Goal: Task Accomplishment & Management: Manage account settings

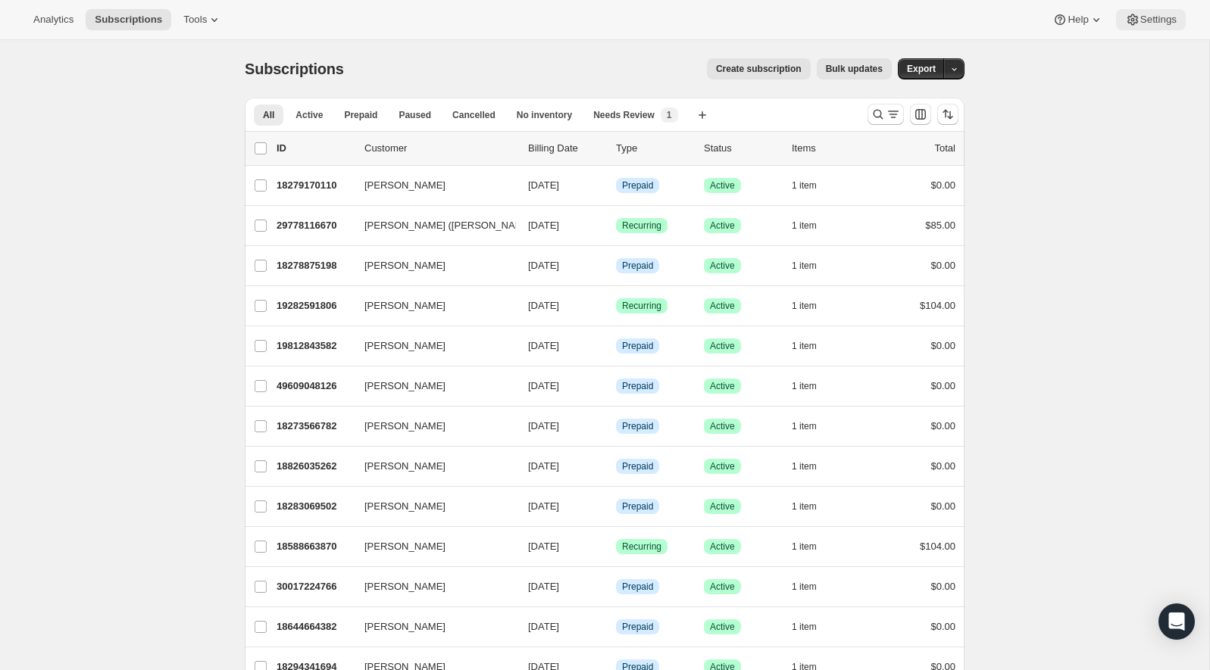
click at [1158, 14] on span "Settings" at bounding box center [1158, 20] width 36 height 12
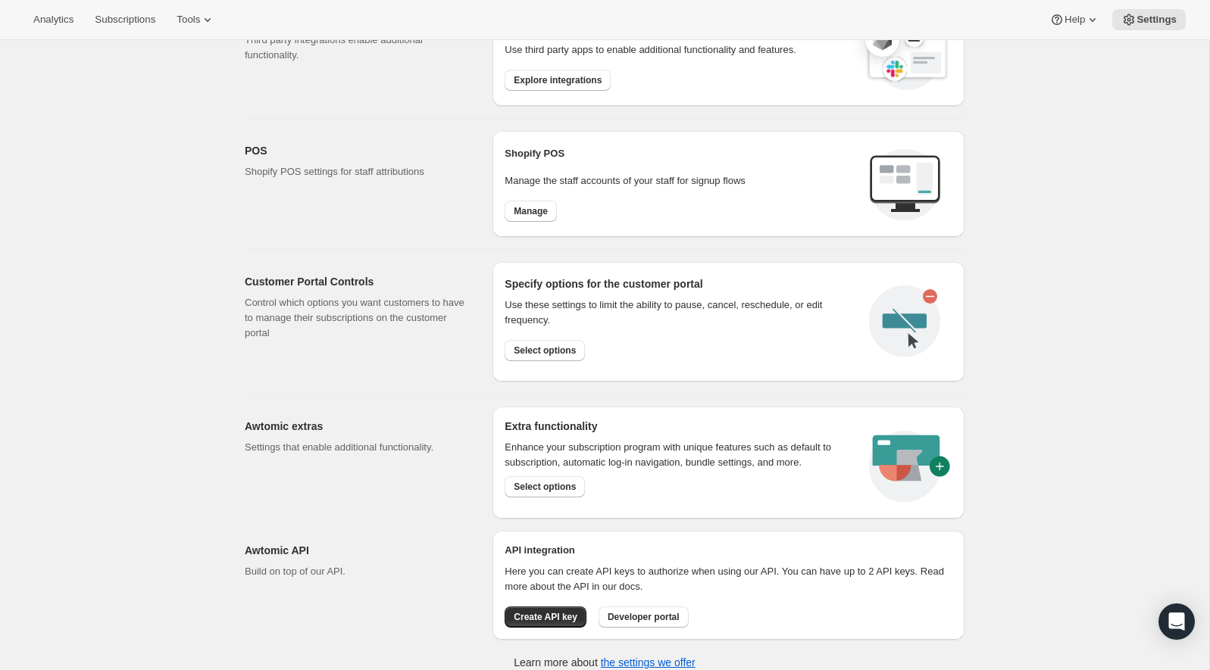
scroll to position [570, 0]
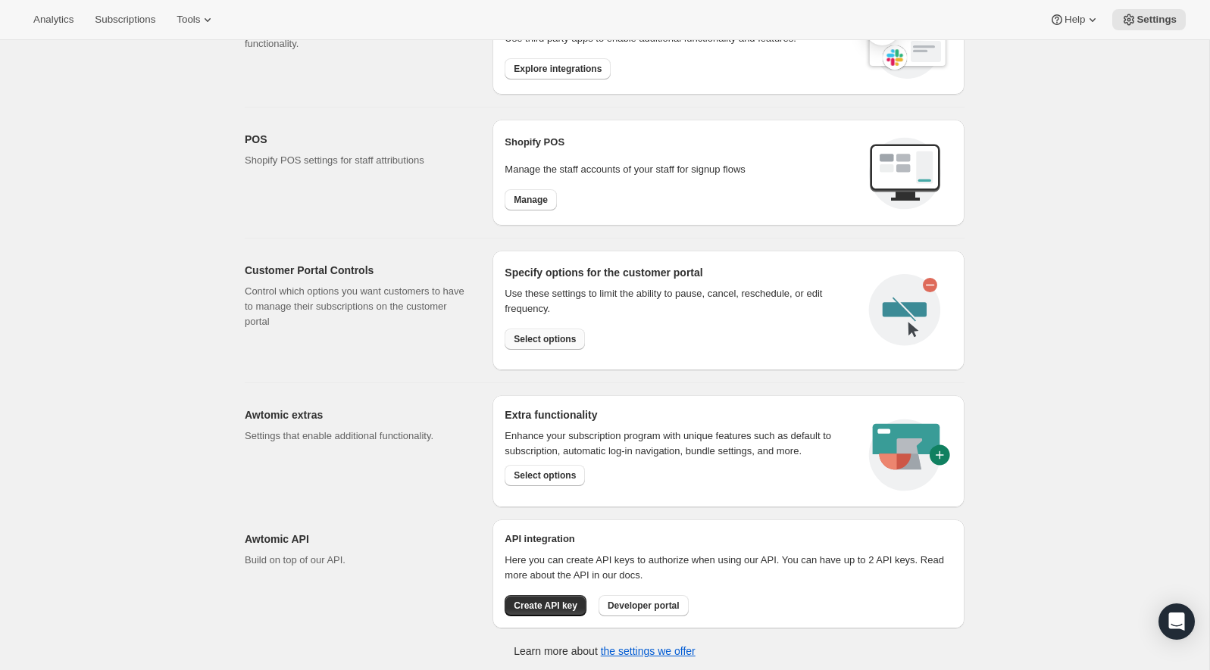
click at [545, 339] on span "Select options" at bounding box center [545, 339] width 62 height 12
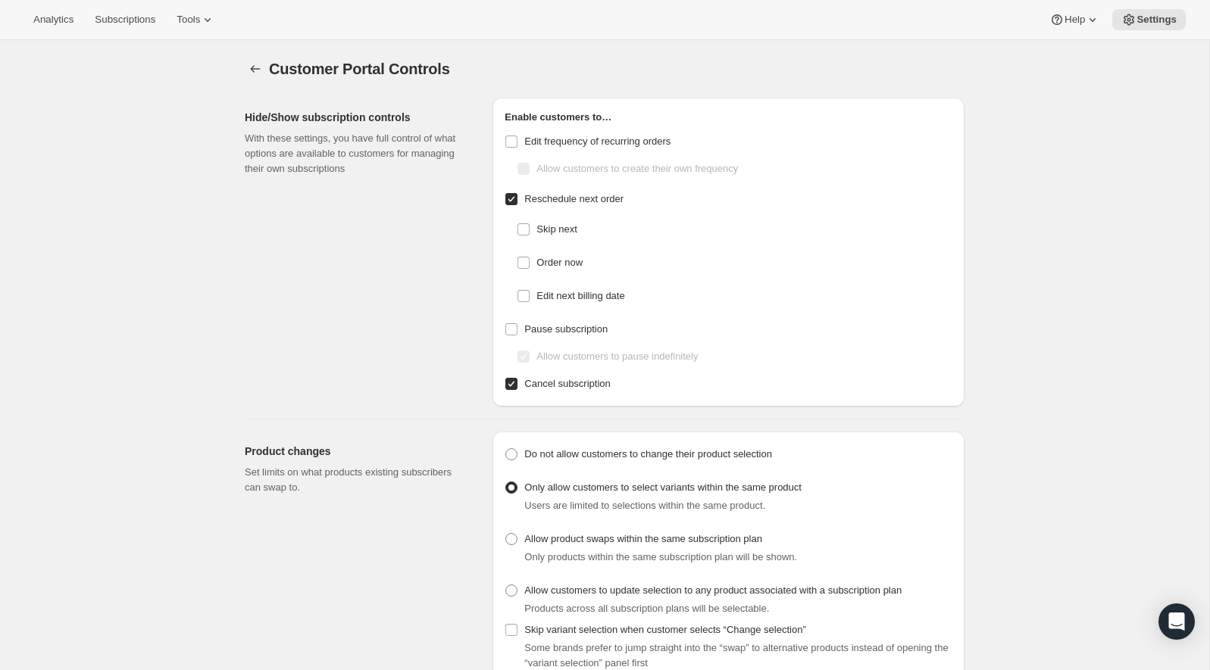
checkbox input "false"
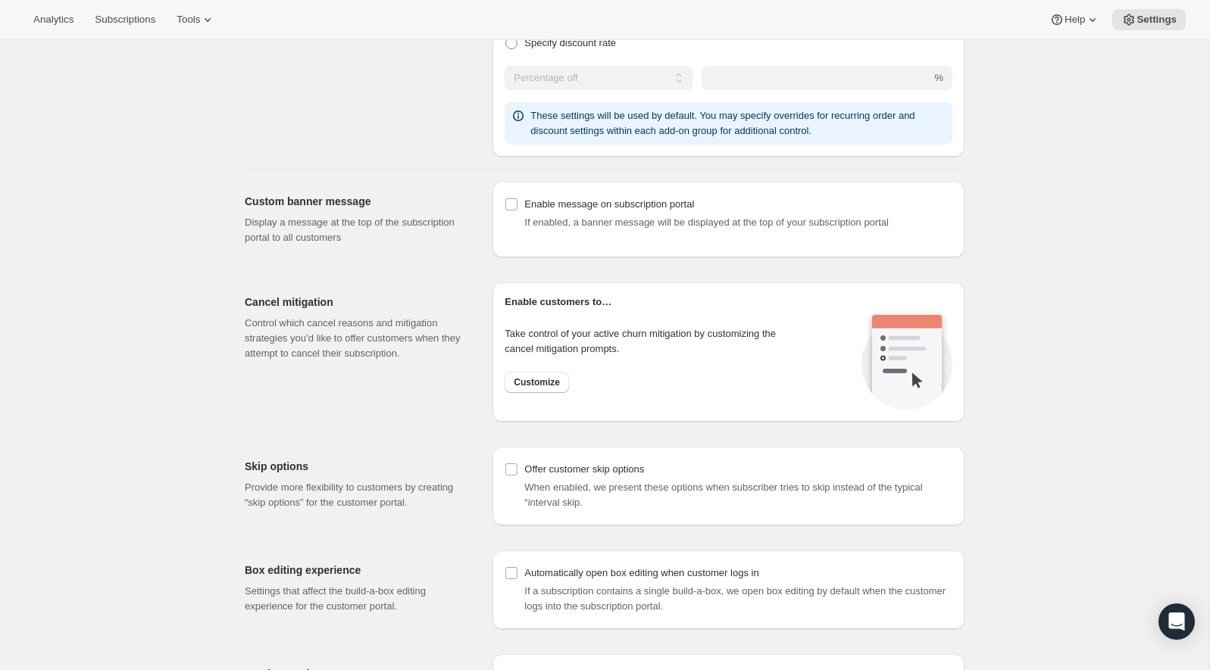
scroll to position [942, 0]
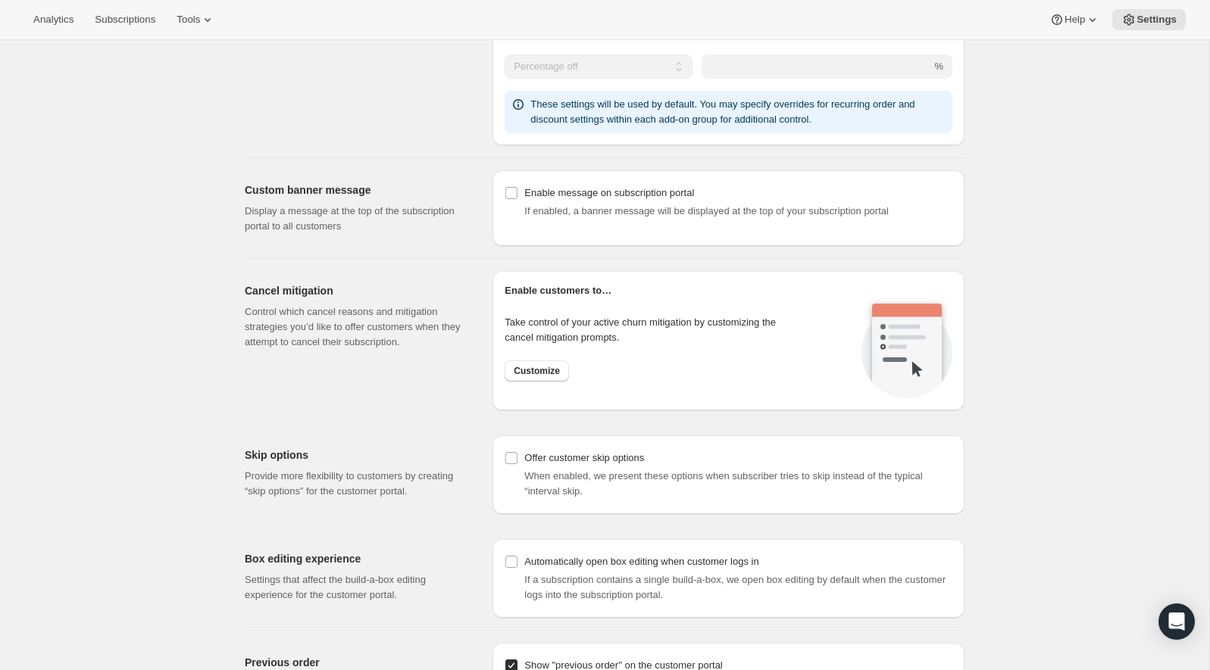
click at [539, 356] on div "Take control of your active churn mitigation by customizing the cancel mitigati…" at bounding box center [654, 348] width 298 height 67
click at [539, 369] on span "Customize" at bounding box center [537, 371] width 46 height 12
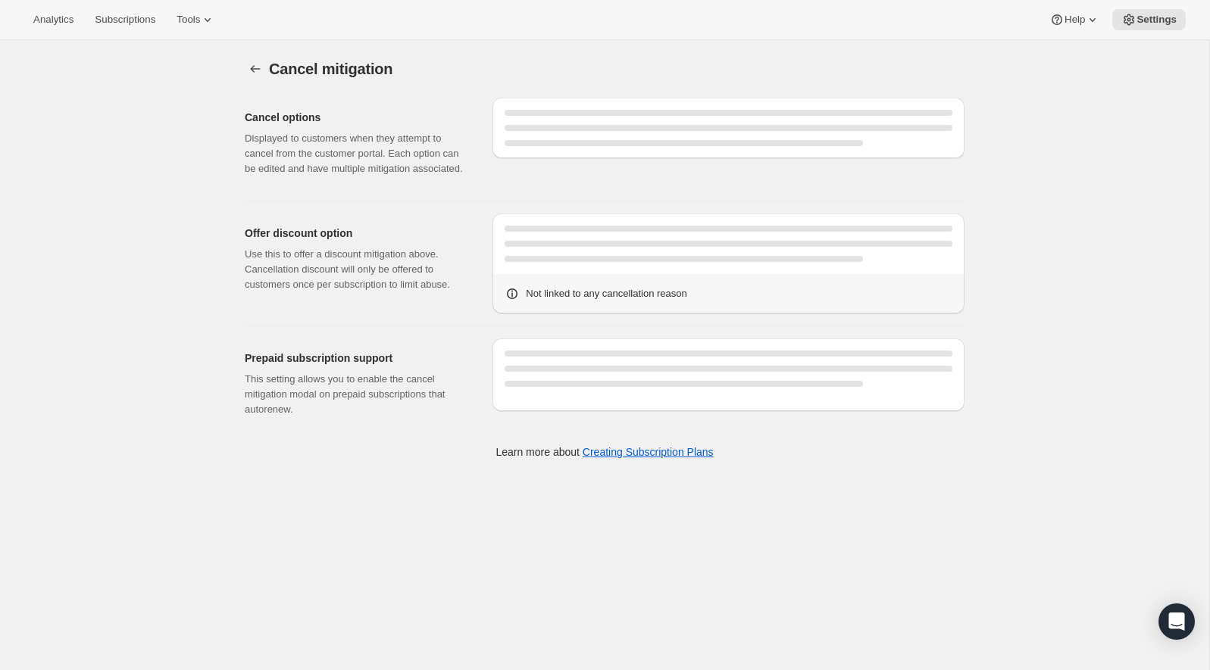
select select "SPECIFIC_INSTANCES"
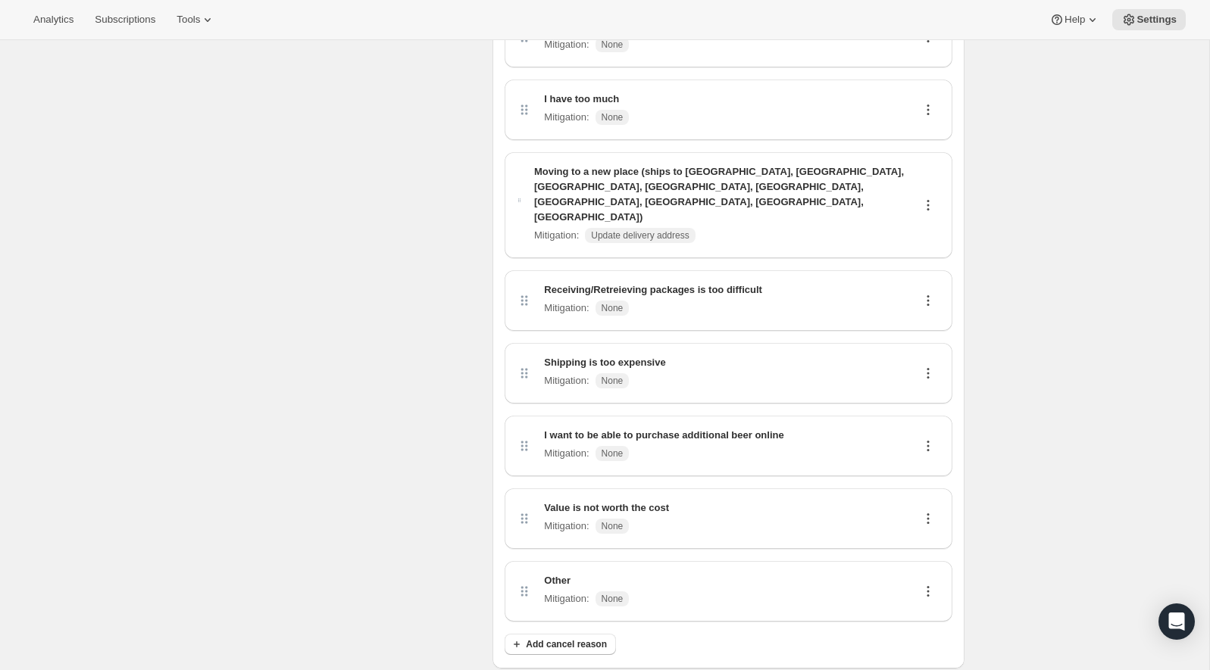
scroll to position [250, 0]
click at [549, 637] on span "Add cancel reason" at bounding box center [566, 643] width 81 height 12
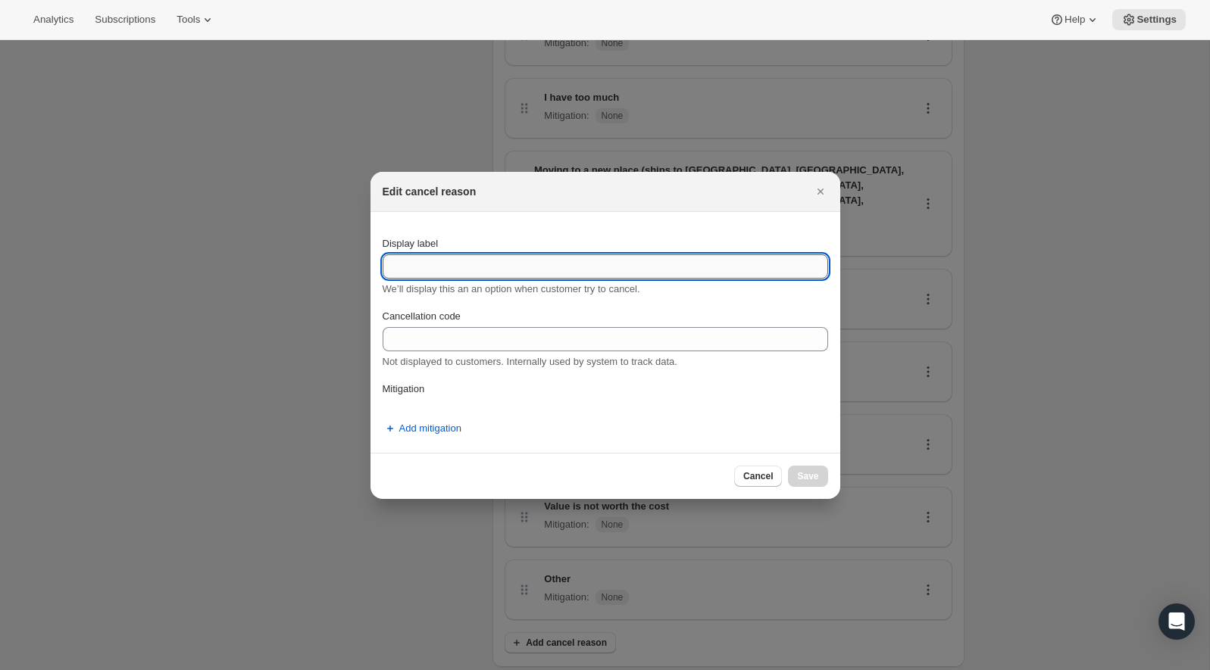
click at [547, 269] on input "Display label" at bounding box center [605, 267] width 445 height 24
type input "Unable to make onsite events"
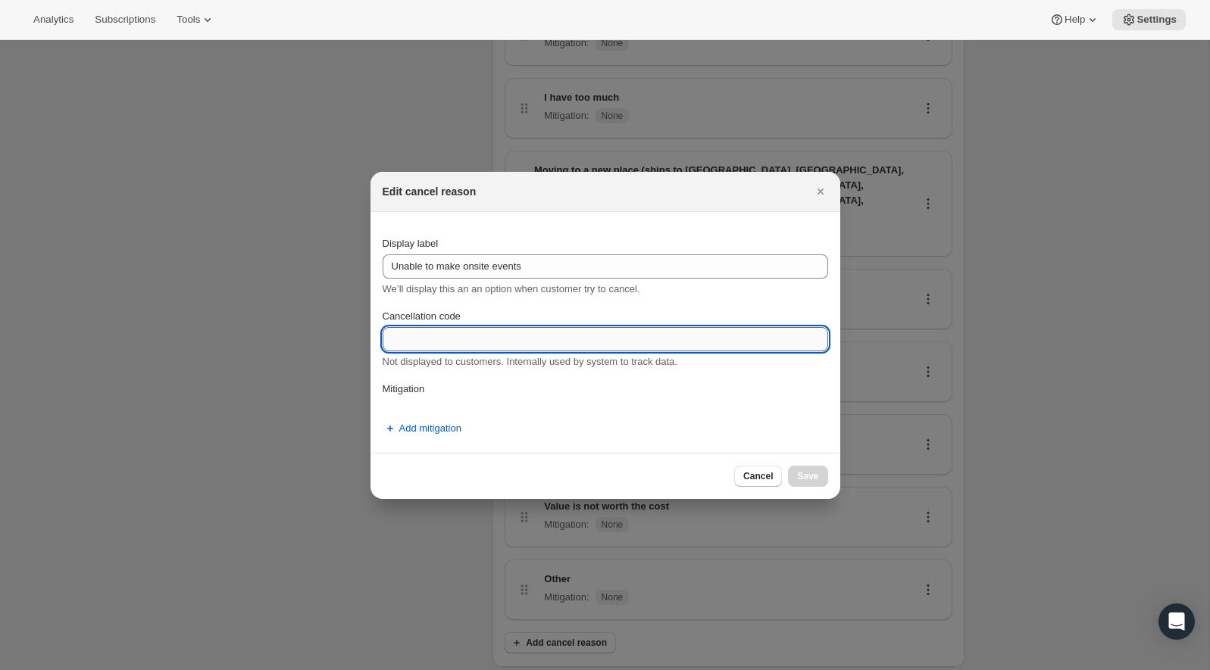
click at [526, 332] on input "Cancellation code" at bounding box center [605, 339] width 445 height 24
click at [511, 333] on input "Cancellation code" at bounding box center [605, 339] width 445 height 24
type input "S"
type input "Not local"
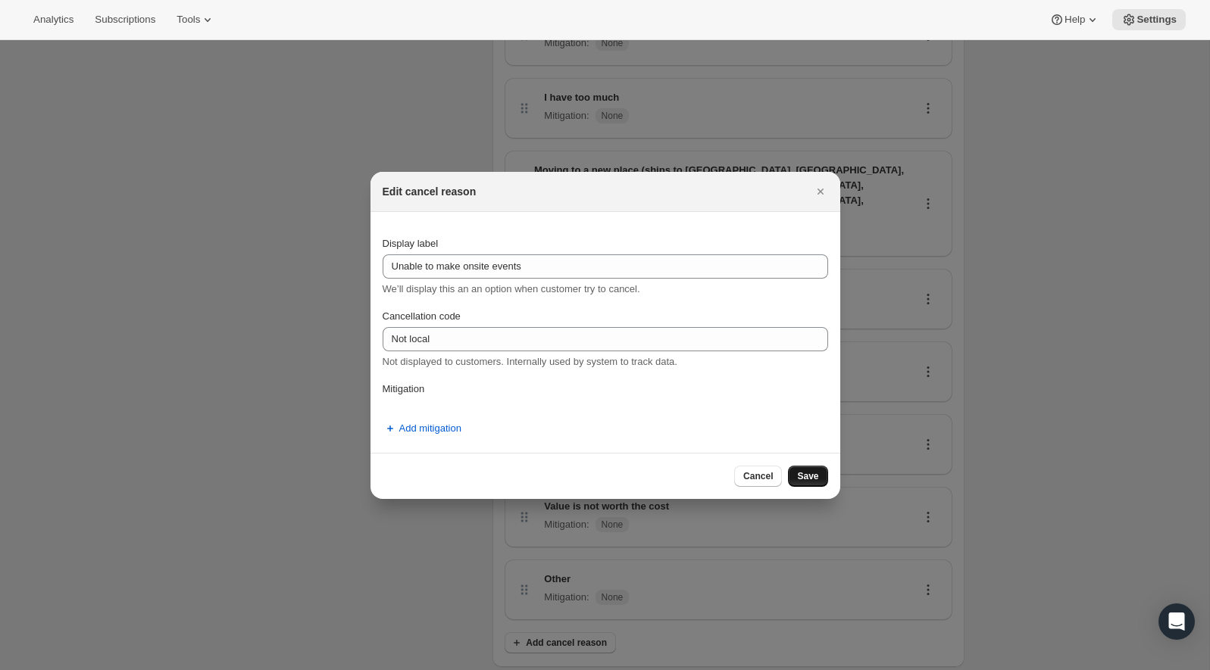
click at [811, 476] on span "Save" at bounding box center [807, 476] width 21 height 12
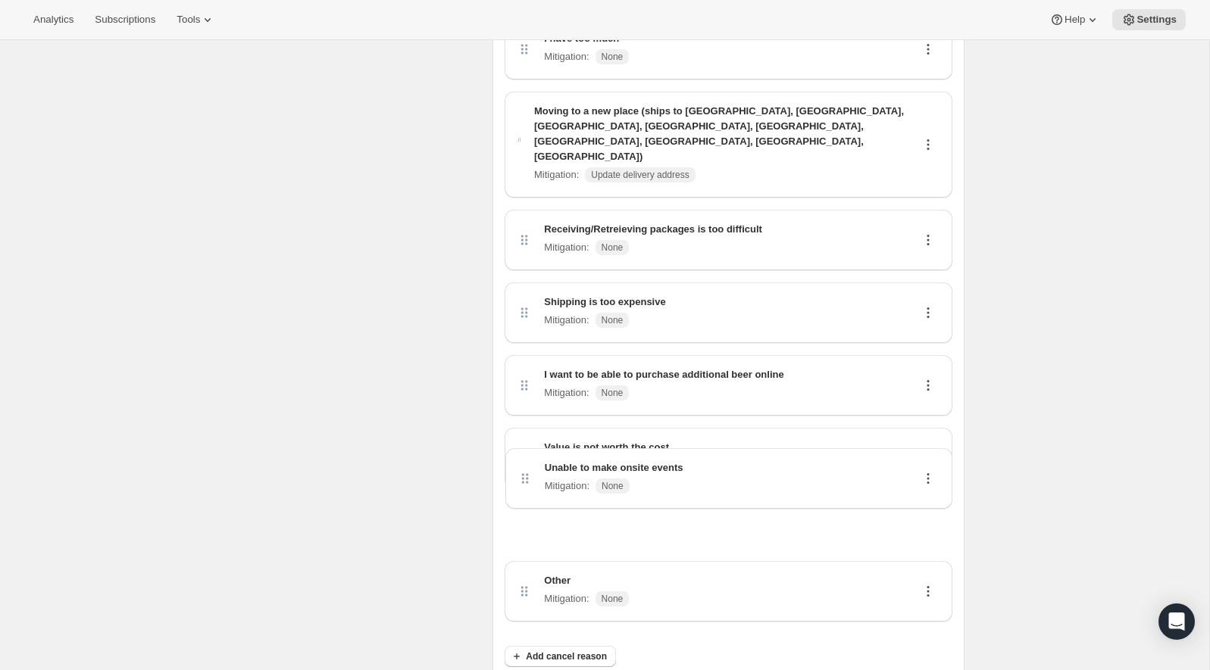
scroll to position [312, 0]
drag, startPoint x: 523, startPoint y: 551, endPoint x: 523, endPoint y: 461, distance: 90.1
click at [523, 461] on div "Doesn't fit my budget Mitigation : None I no longer drink beer Mitigation : Non…" at bounding box center [729, 214] width 448 height 833
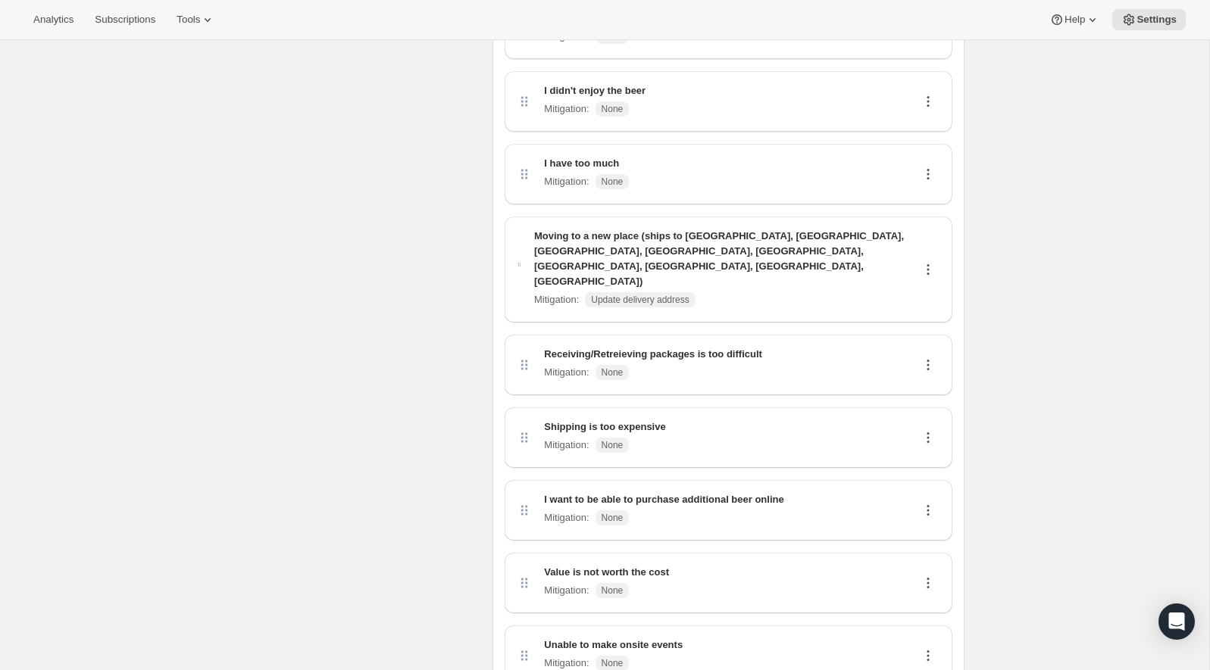
scroll to position [0, 0]
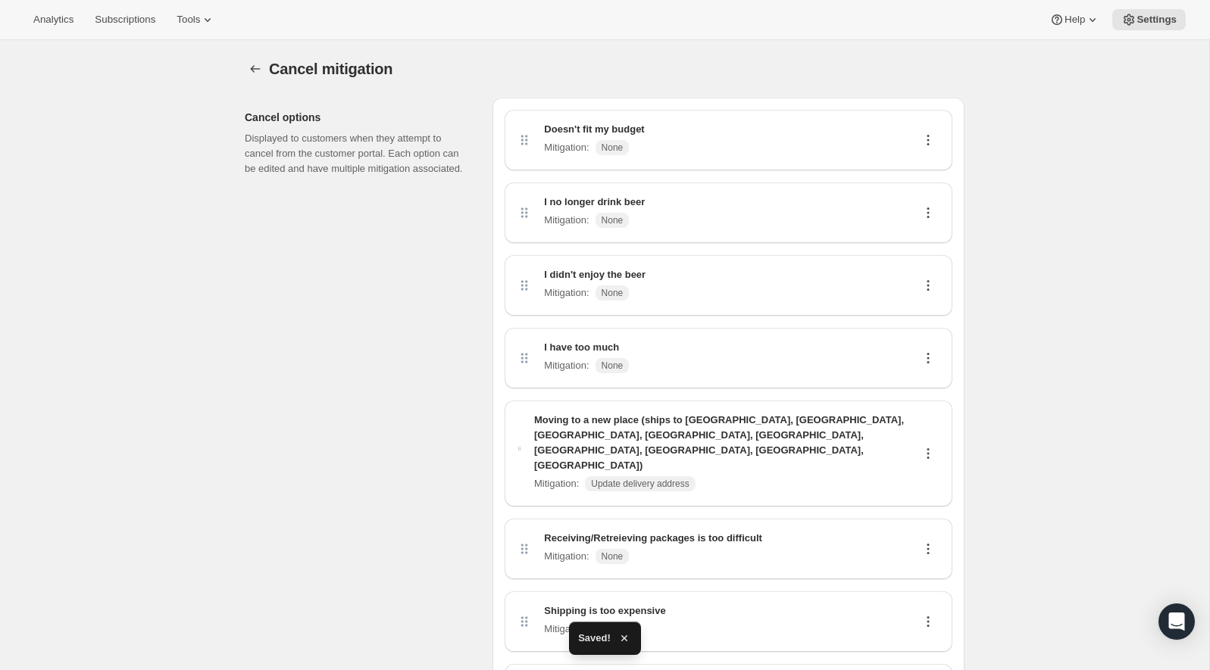
click at [620, 50] on div "Cancel mitigation. This page is ready Cancel mitigation" at bounding box center [605, 69] width 720 height 58
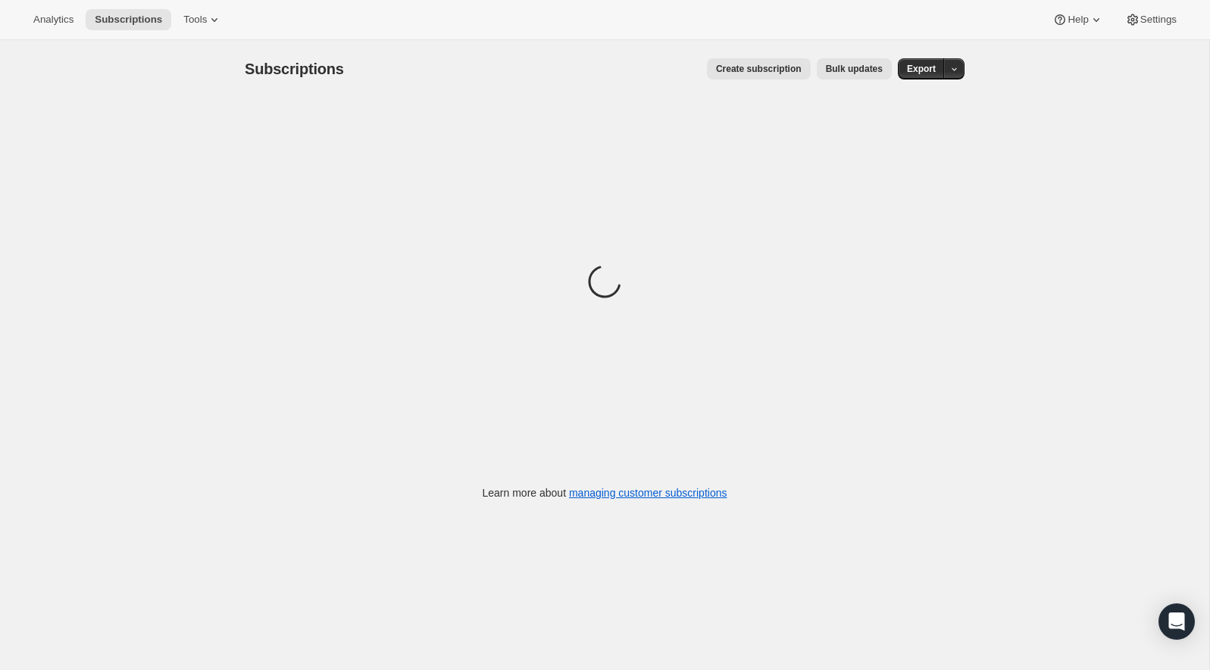
click at [126, 44] on div "Subscriptions. This page is ready Subscriptions Create subscription Bulk update…" at bounding box center [604, 375] width 1209 height 670
click at [142, 26] on button "Subscriptions" at bounding box center [129, 19] width 86 height 21
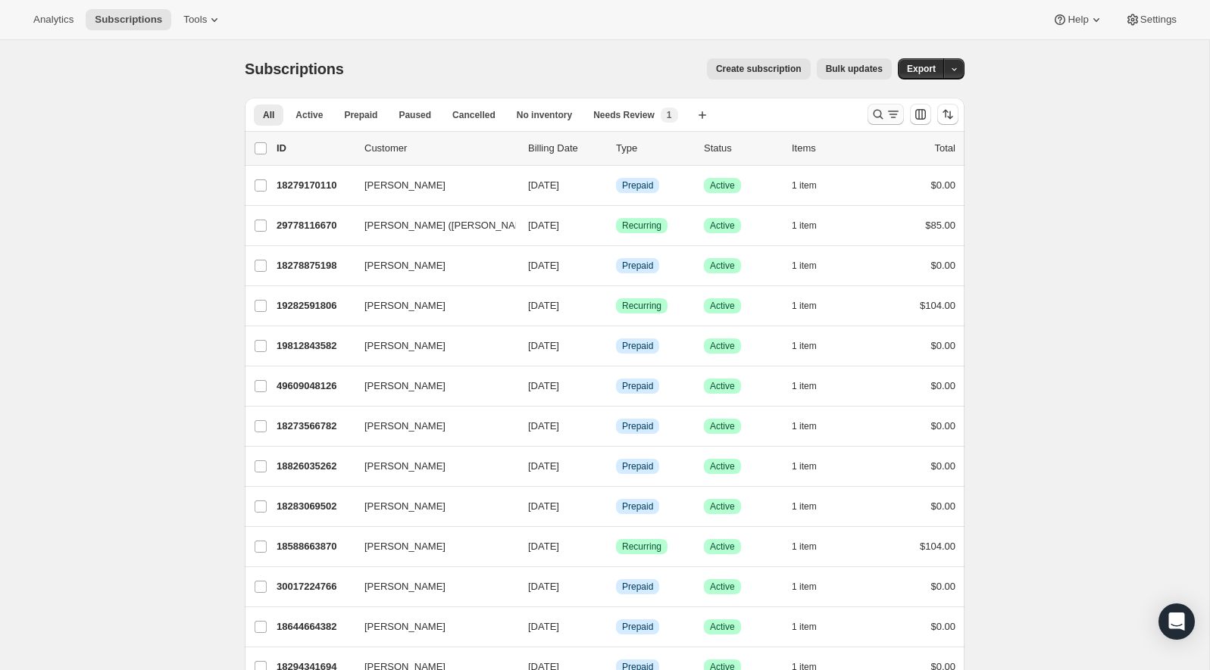
click at [878, 115] on icon "Search and filter results" at bounding box center [877, 114] width 15 height 15
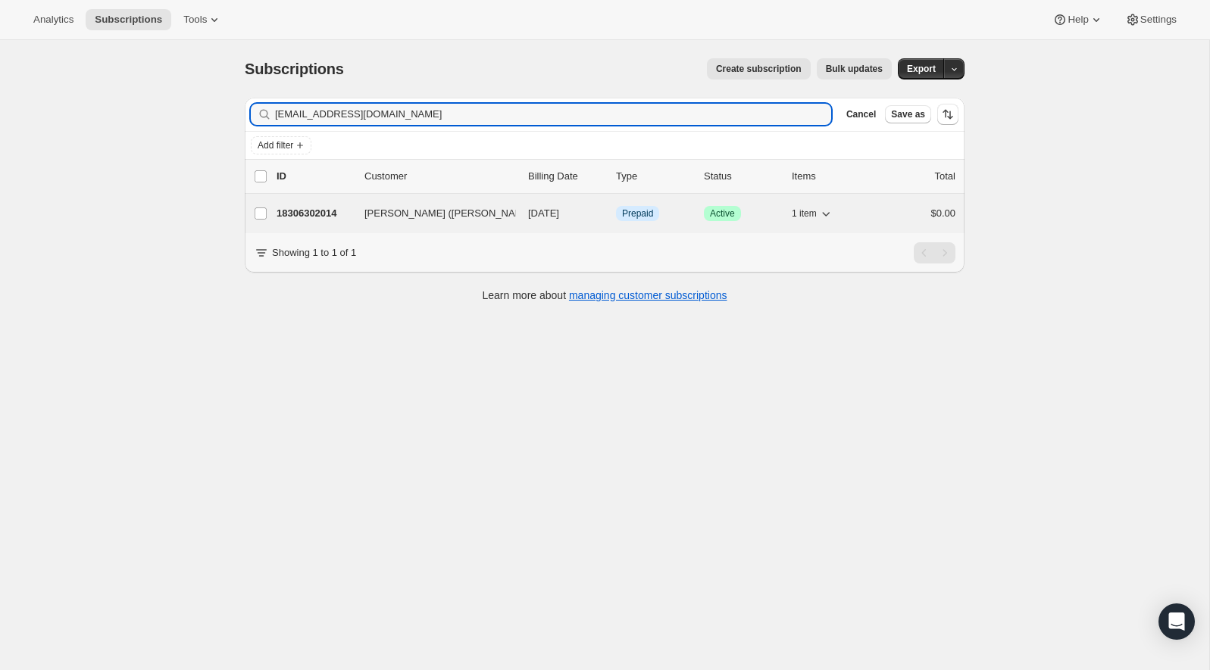
type input "[EMAIL_ADDRESS][DOMAIN_NAME]"
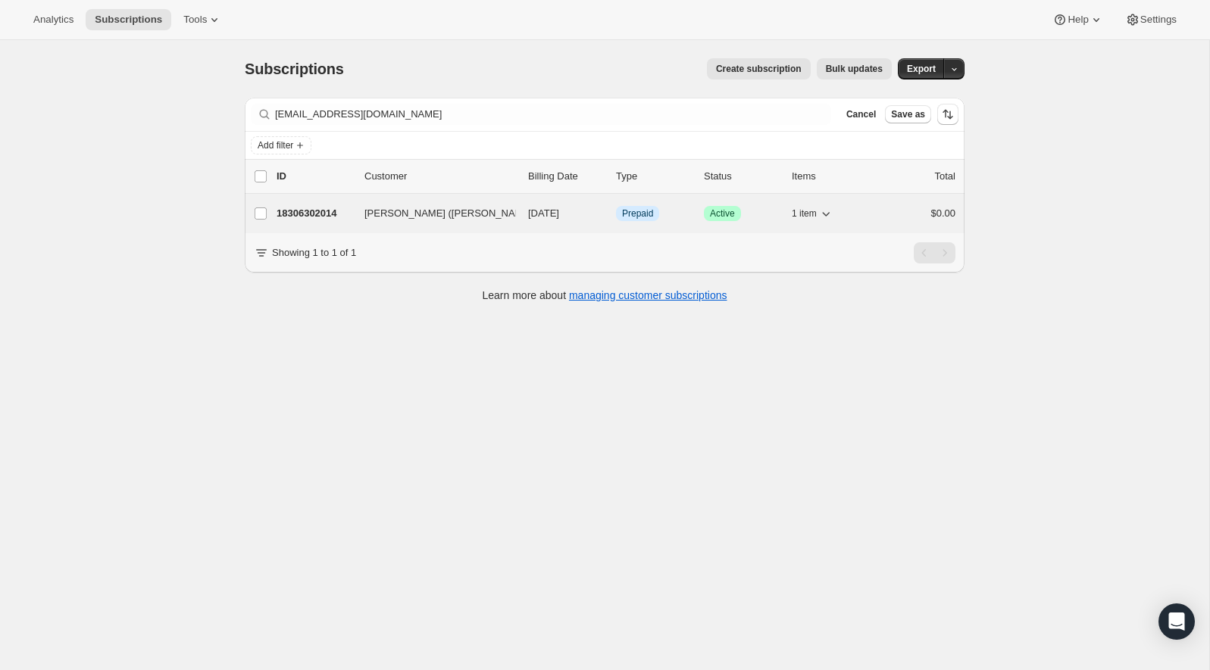
click at [305, 207] on p "18306302014" at bounding box center [314, 213] width 76 height 15
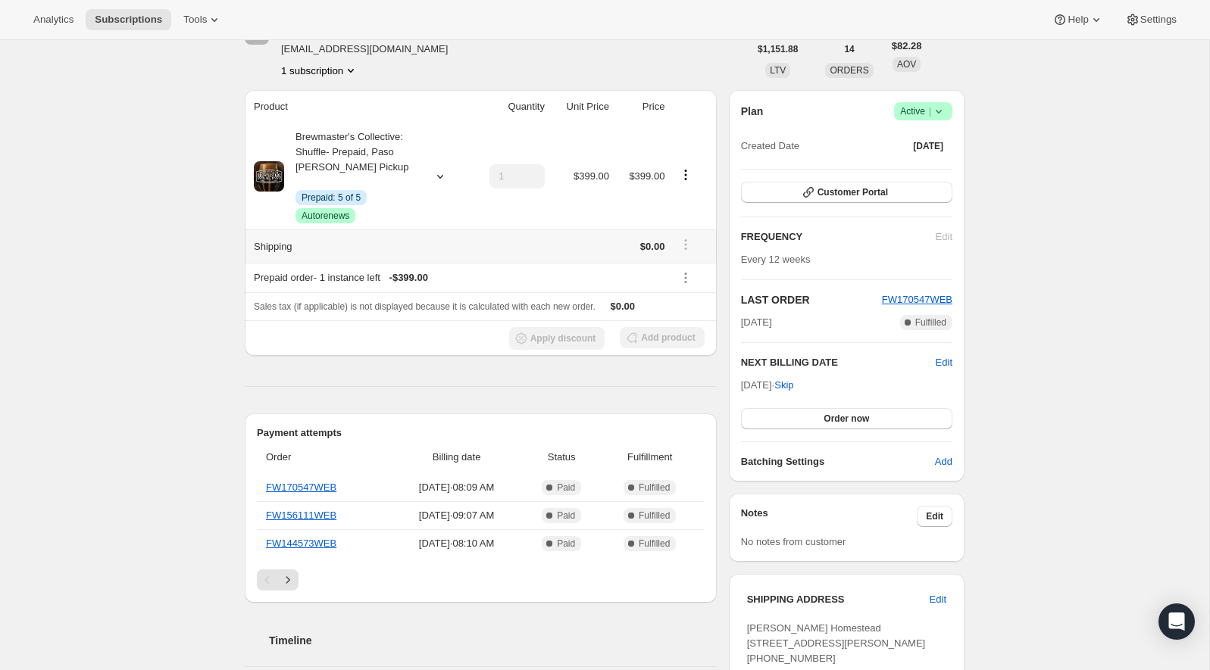
scroll to position [104, 0]
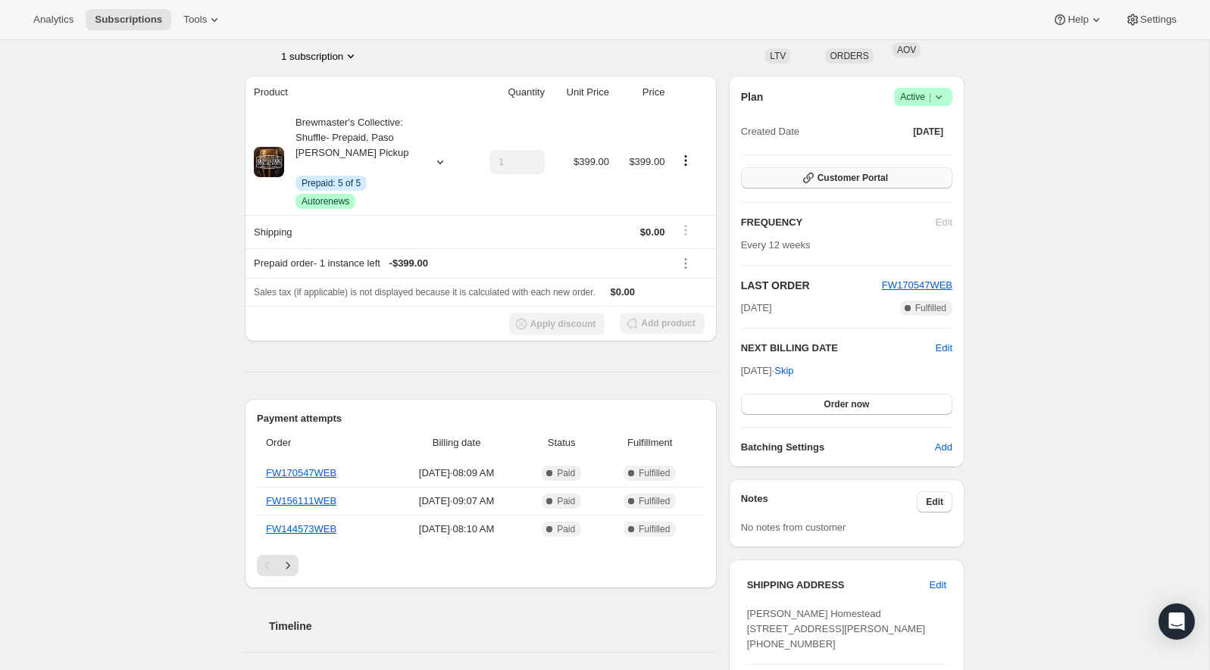
click at [854, 185] on button "Customer Portal" at bounding box center [846, 177] width 211 height 21
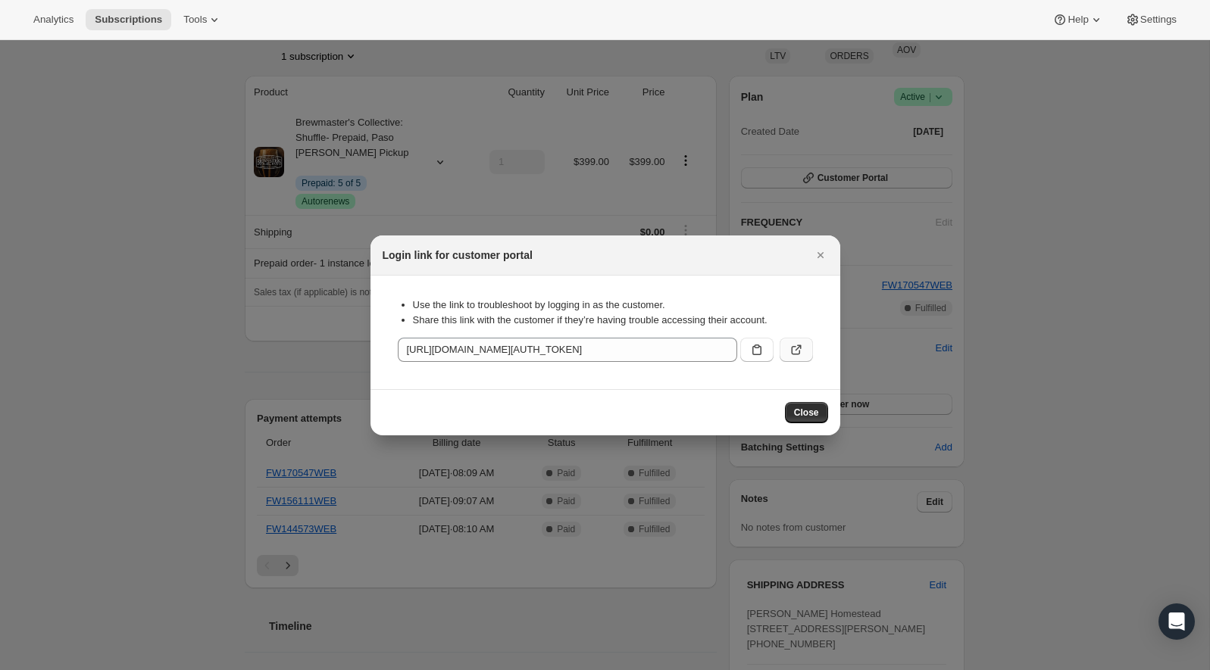
click at [795, 349] on icon ":rpo:" at bounding box center [796, 349] width 15 height 15
click at [758, 354] on icon ":rpo:" at bounding box center [756, 349] width 15 height 15
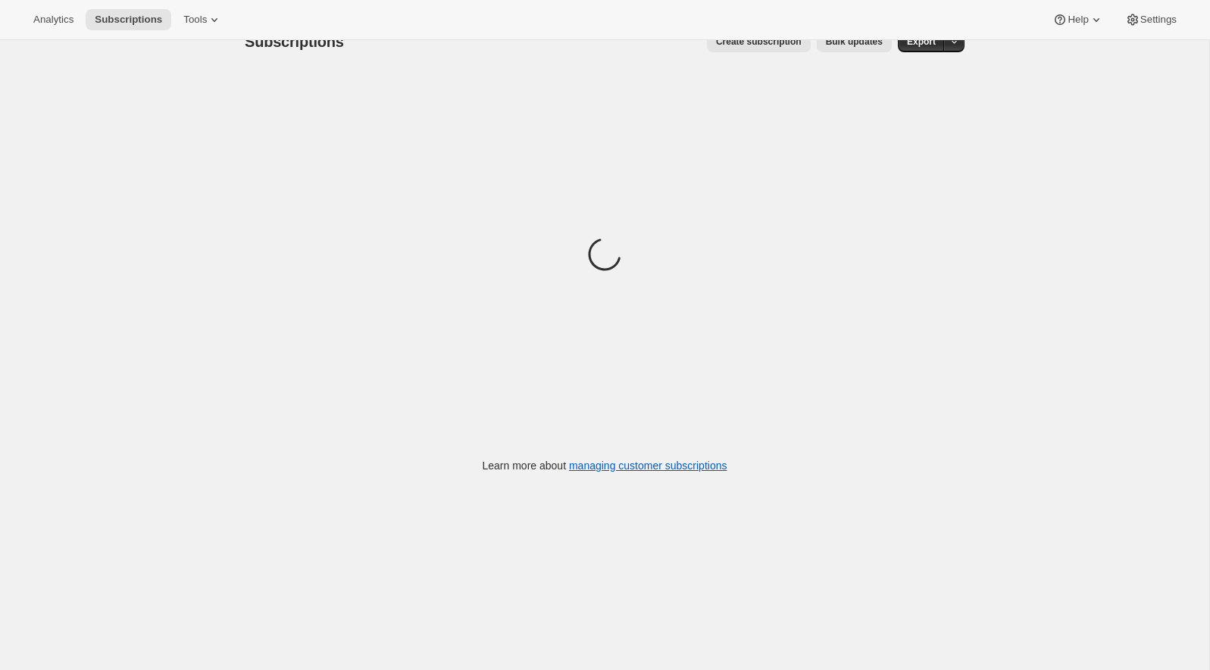
scroll to position [39, 0]
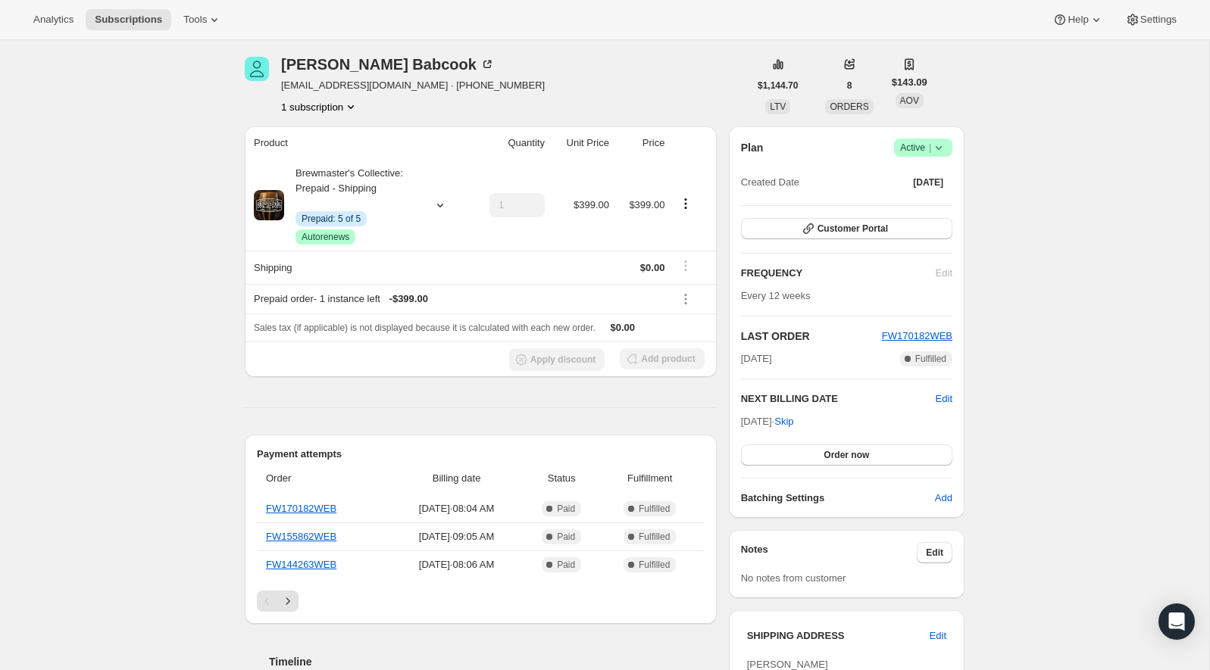
scroll to position [50, 0]
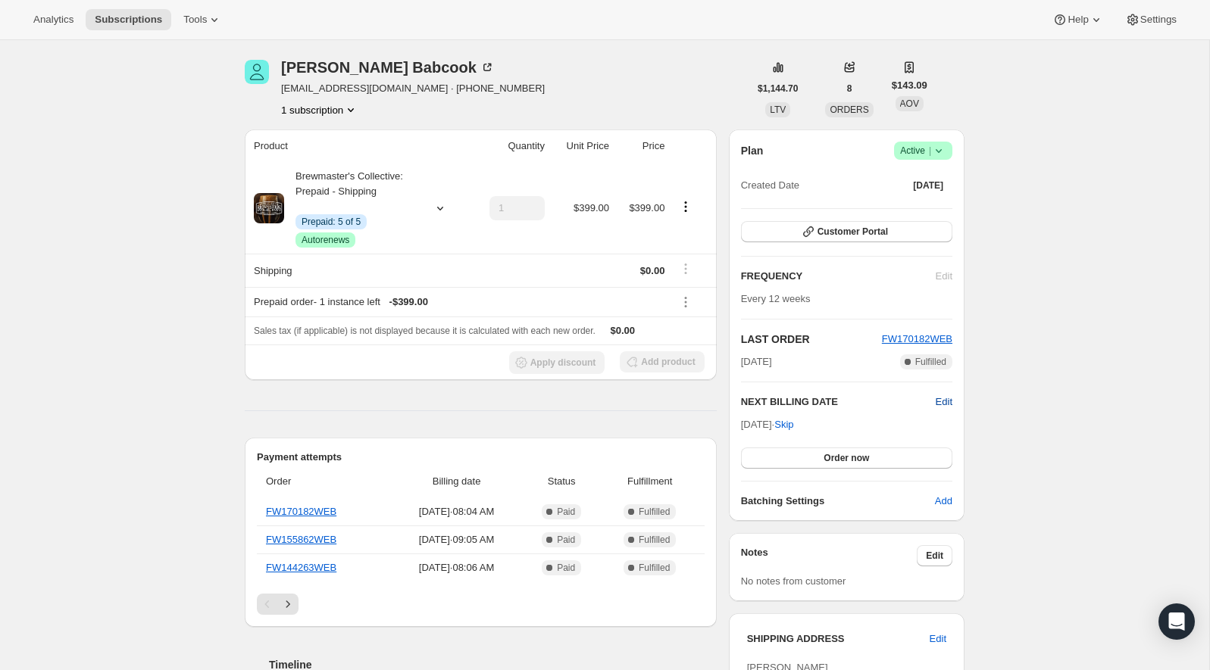
click at [948, 399] on span "Edit" at bounding box center [944, 402] width 17 height 15
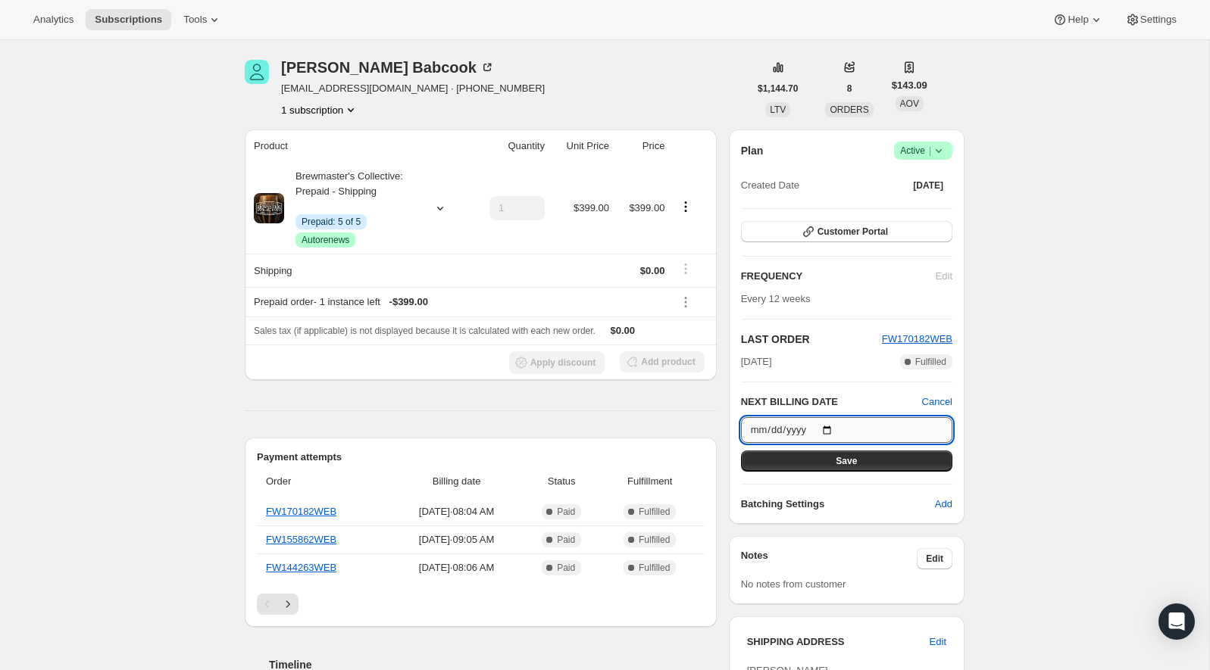
click at [855, 430] on input "[DATE]" at bounding box center [846, 430] width 211 height 26
click at [827, 431] on input "[DATE]" at bounding box center [846, 430] width 211 height 26
click at [1056, 302] on div "Subscription #29805772862. This page is ready Subscription #29805772862 Info Pr…" at bounding box center [604, 632] width 1209 height 1285
click at [838, 426] on input "[DATE]" at bounding box center [846, 430] width 211 height 26
type input "[DATE]"
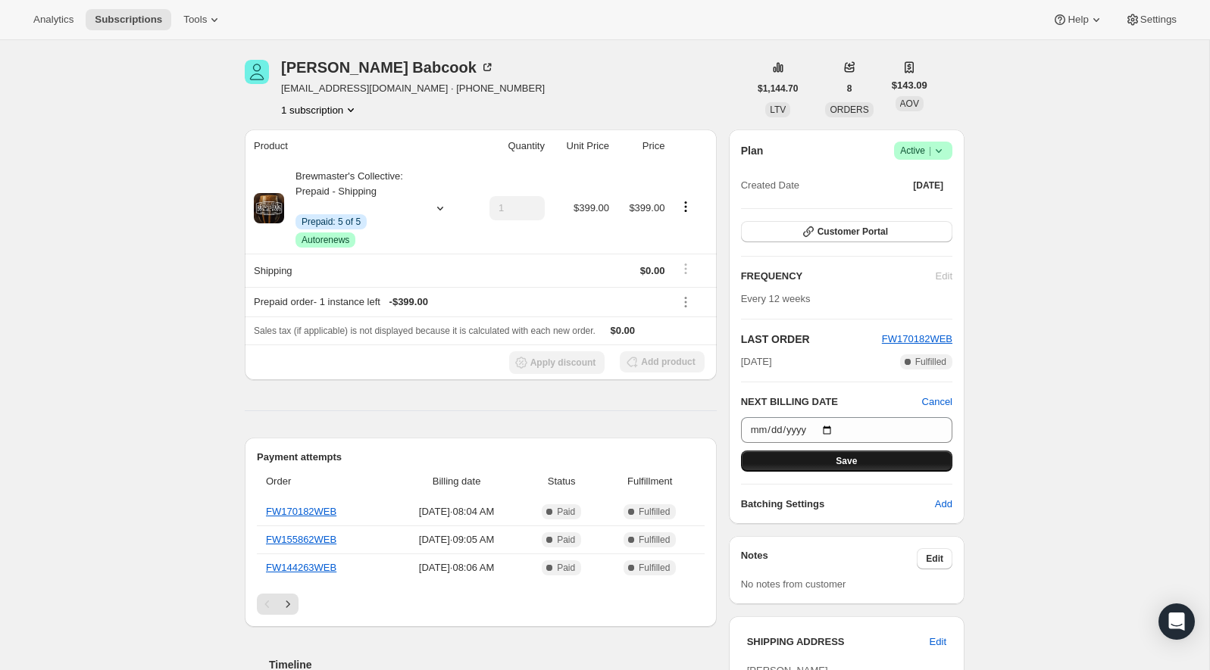
click at [890, 465] on button "Save" at bounding box center [846, 461] width 211 height 21
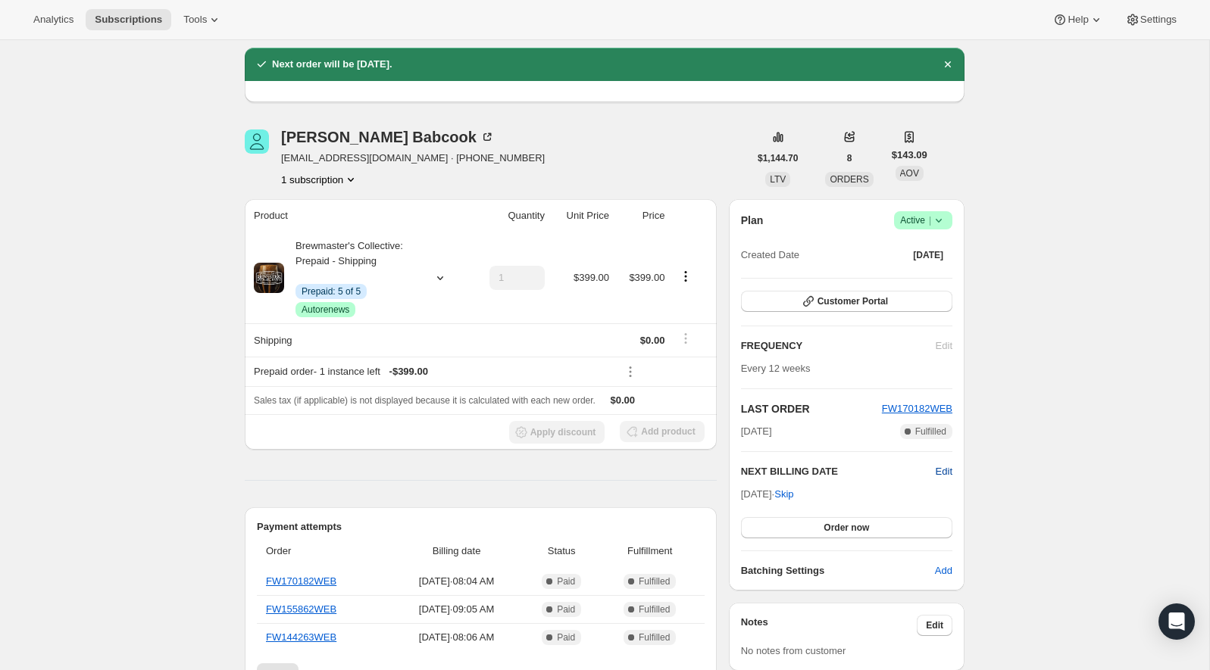
click at [940, 471] on span "Edit" at bounding box center [944, 471] width 17 height 15
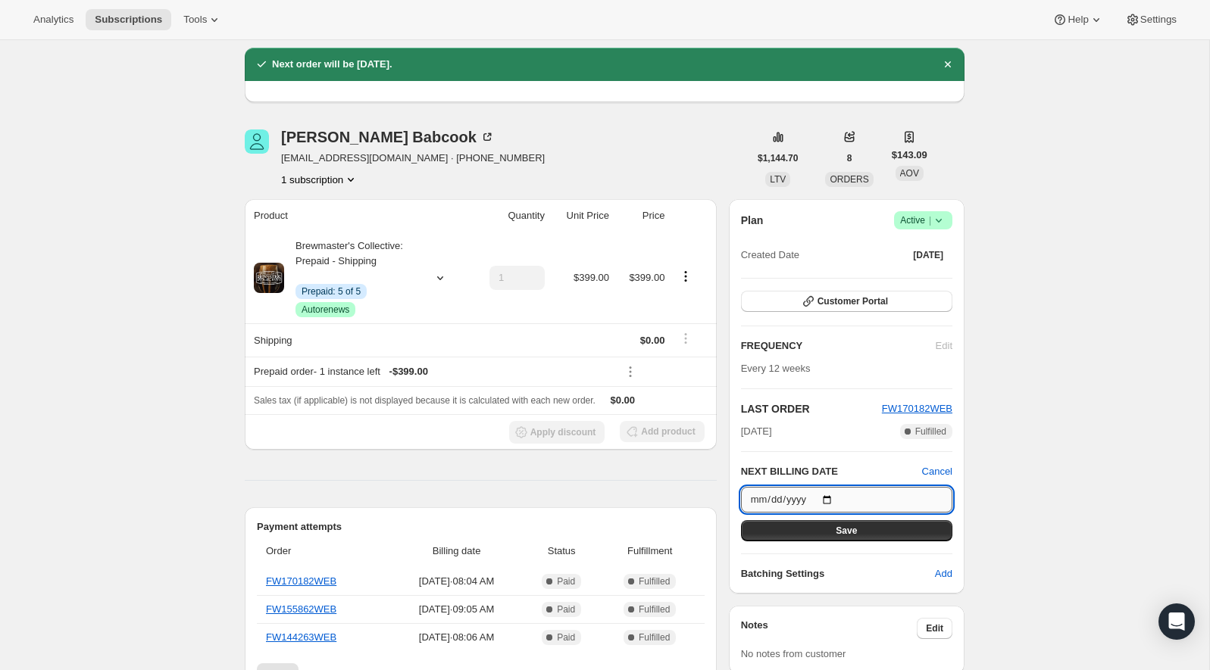
click at [820, 501] on input "[DATE]" at bounding box center [846, 500] width 211 height 26
click at [825, 496] on input "[DATE]" at bounding box center [846, 500] width 211 height 26
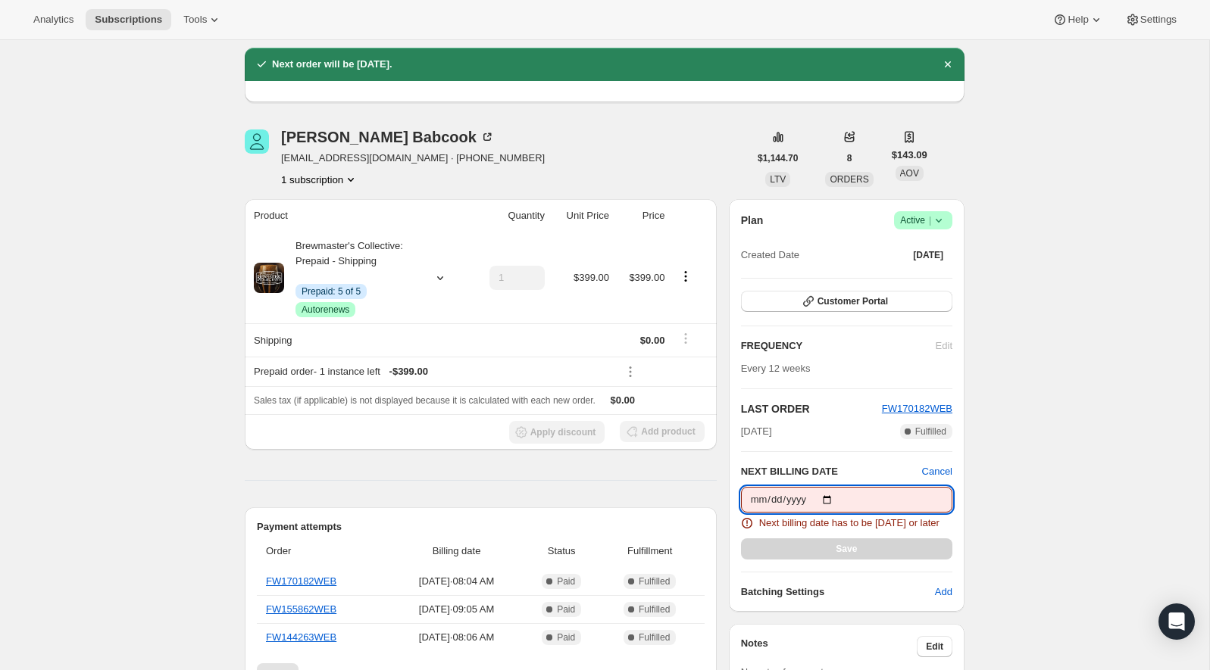
type input "[DATE]"
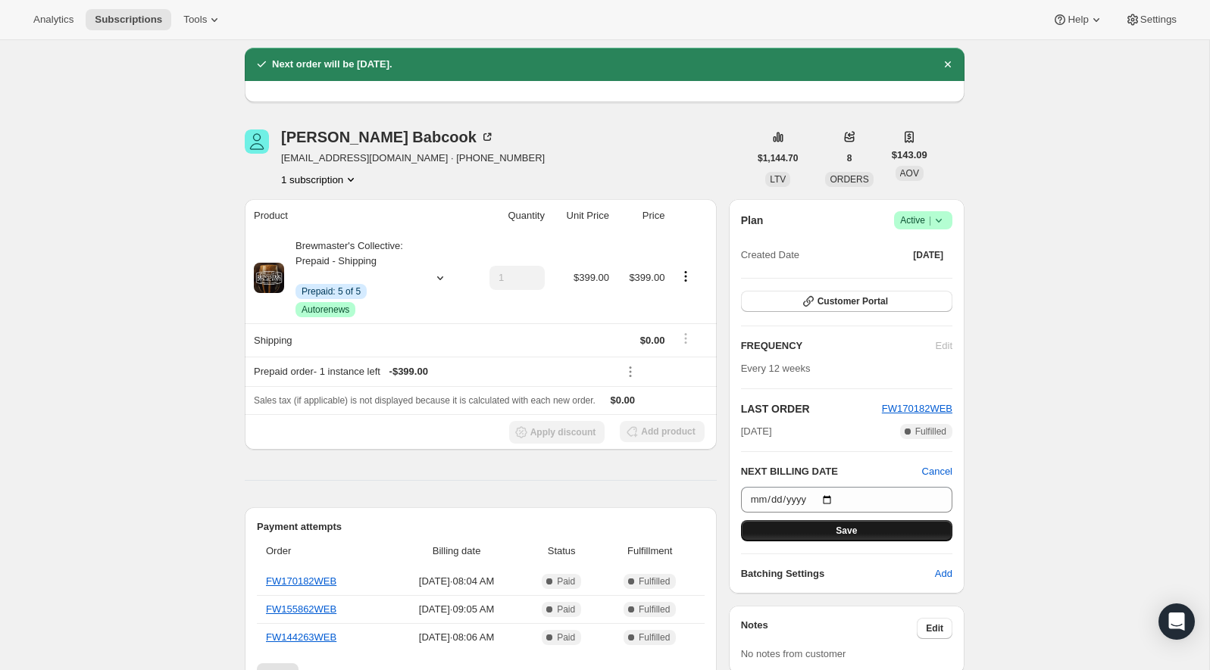
click at [894, 530] on button "Save" at bounding box center [846, 530] width 211 height 21
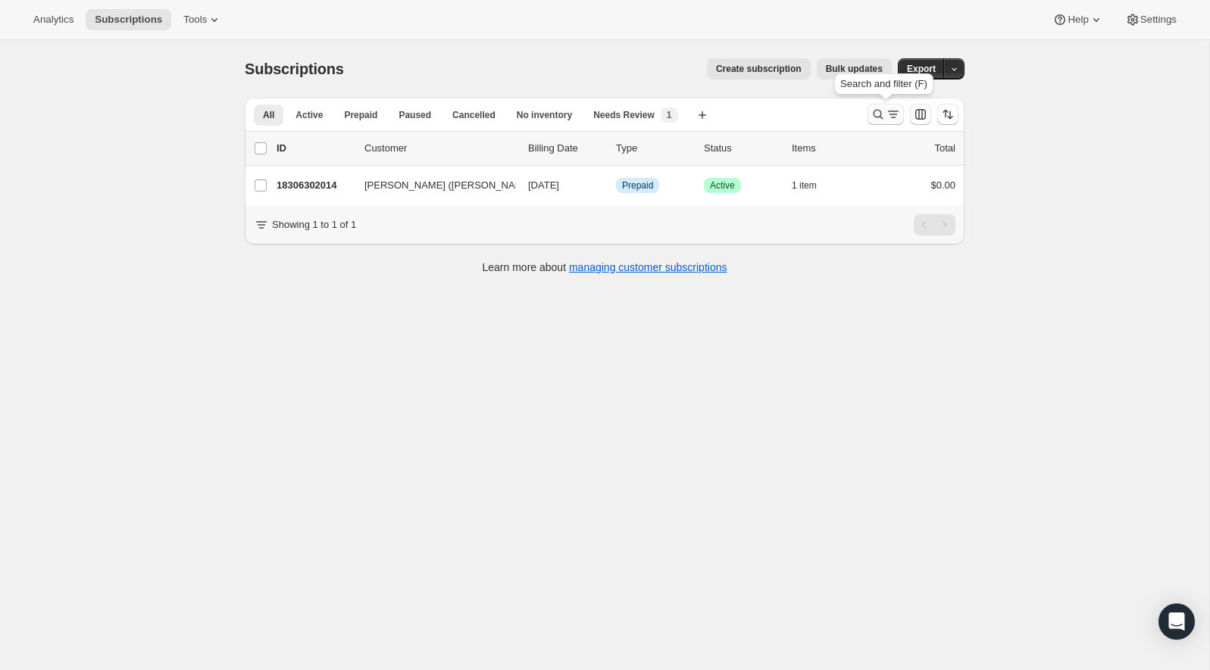
click at [884, 105] on button "Search and filter results" at bounding box center [885, 114] width 36 height 21
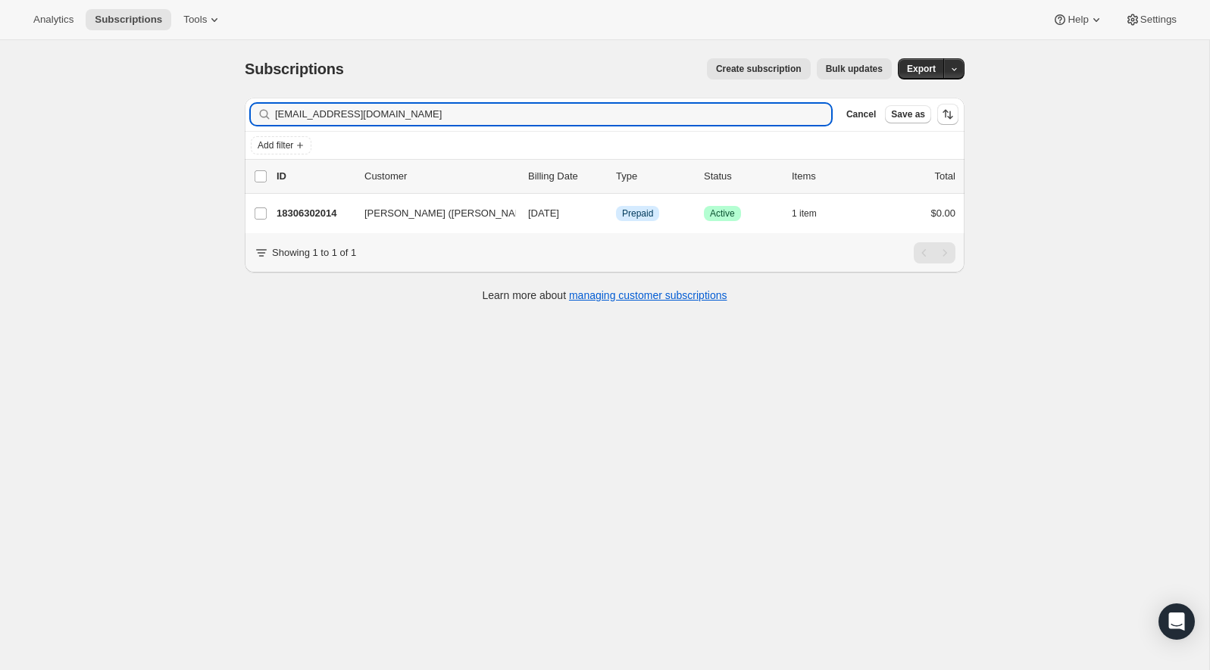
drag, startPoint x: 459, startPoint y: 111, endPoint x: 238, endPoint y: 125, distance: 221.6
click at [238, 125] on div "Filter subscribers [EMAIL_ADDRESS][DOMAIN_NAME] Clear Cancel Save as Add filter…" at bounding box center [599, 202] width 732 height 233
type input "[EMAIL_ADDRESS][DOMAIN_NAME]"
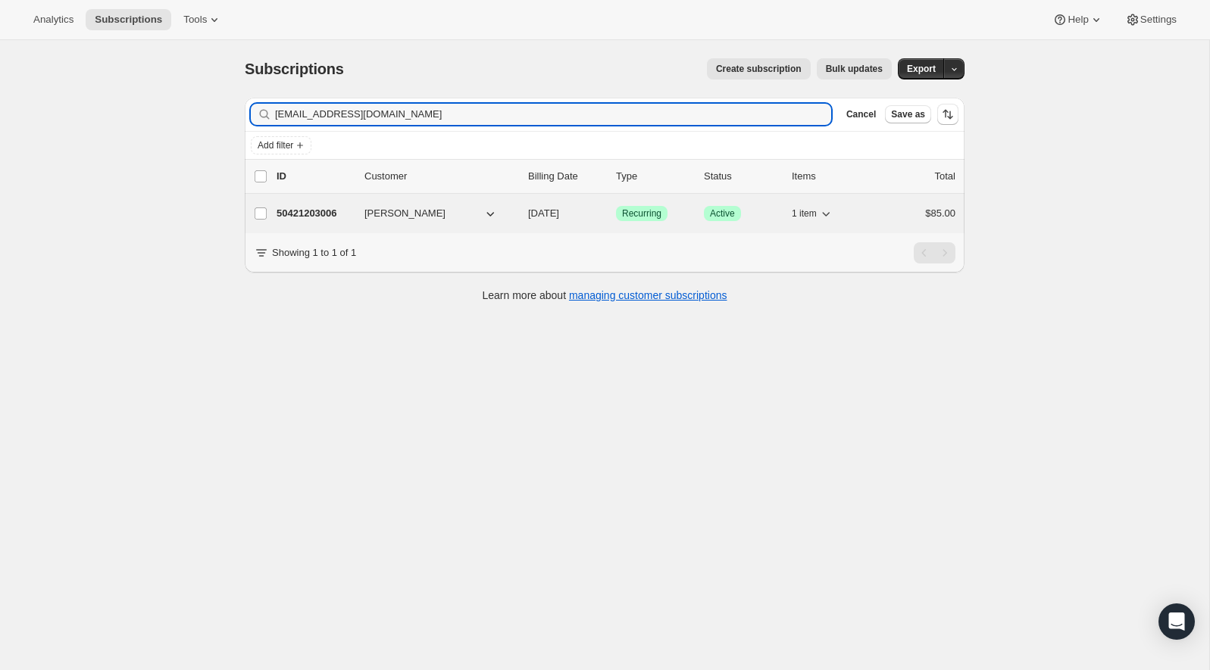
click at [300, 215] on p "50421203006" at bounding box center [314, 213] width 76 height 15
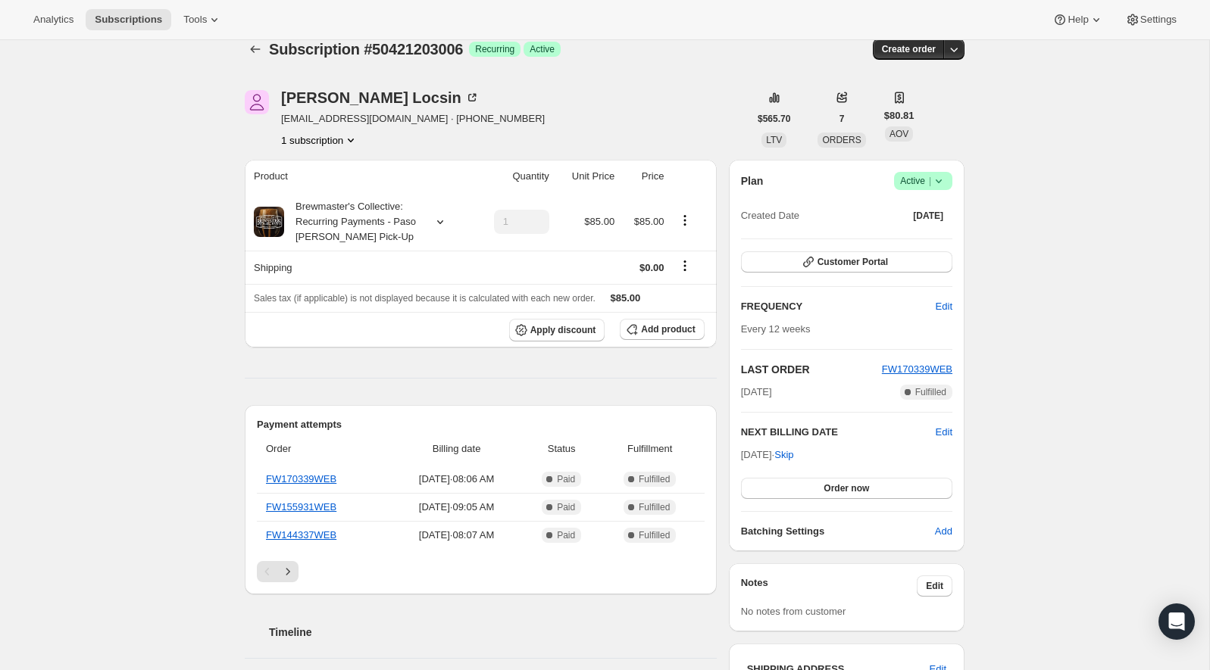
scroll to position [15, 0]
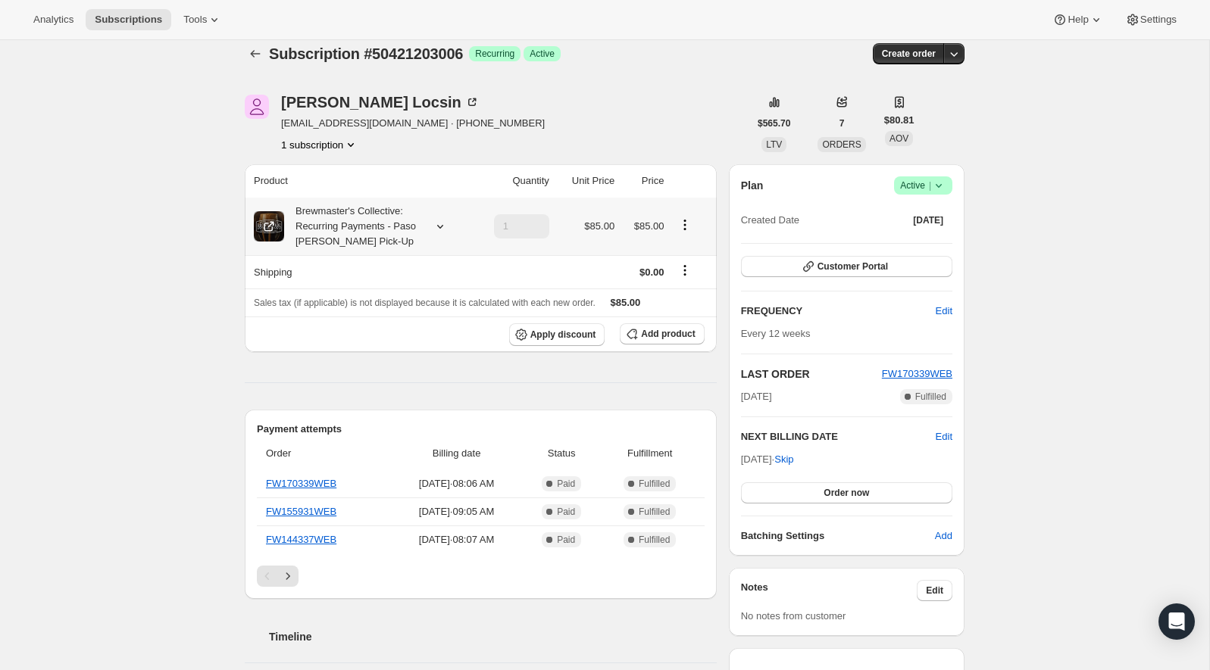
click at [679, 226] on icon "Product actions" at bounding box center [684, 224] width 15 height 15
click at [693, 246] on span "Swap variant" at bounding box center [685, 253] width 57 height 15
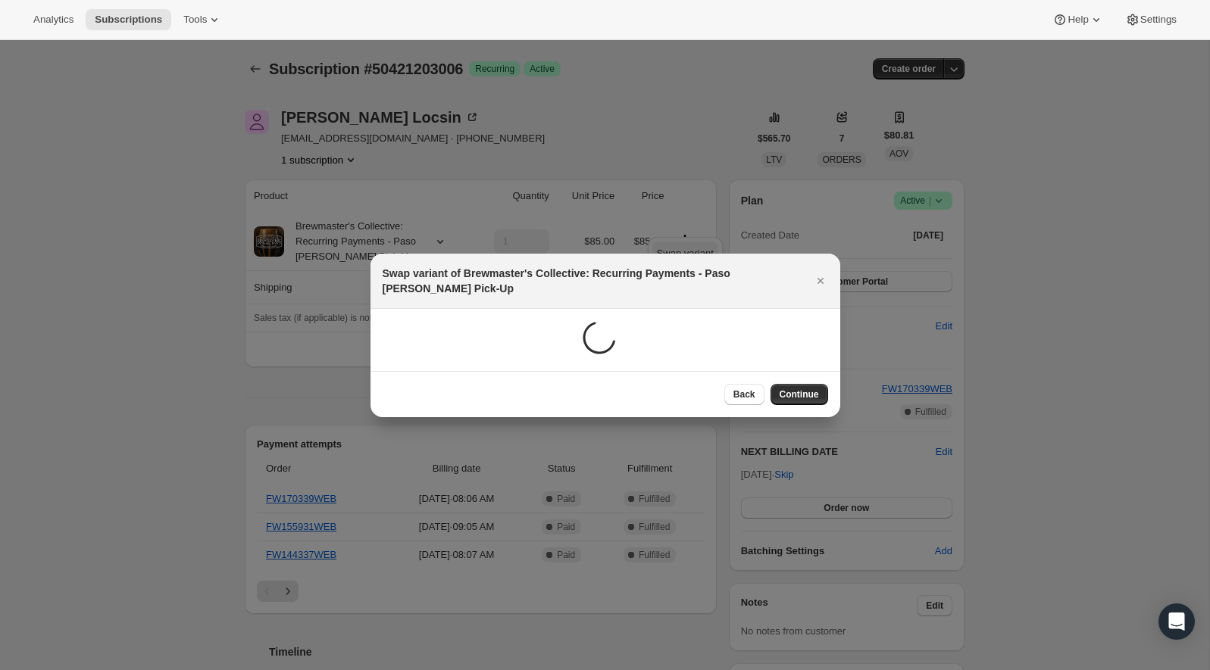
scroll to position [0, 0]
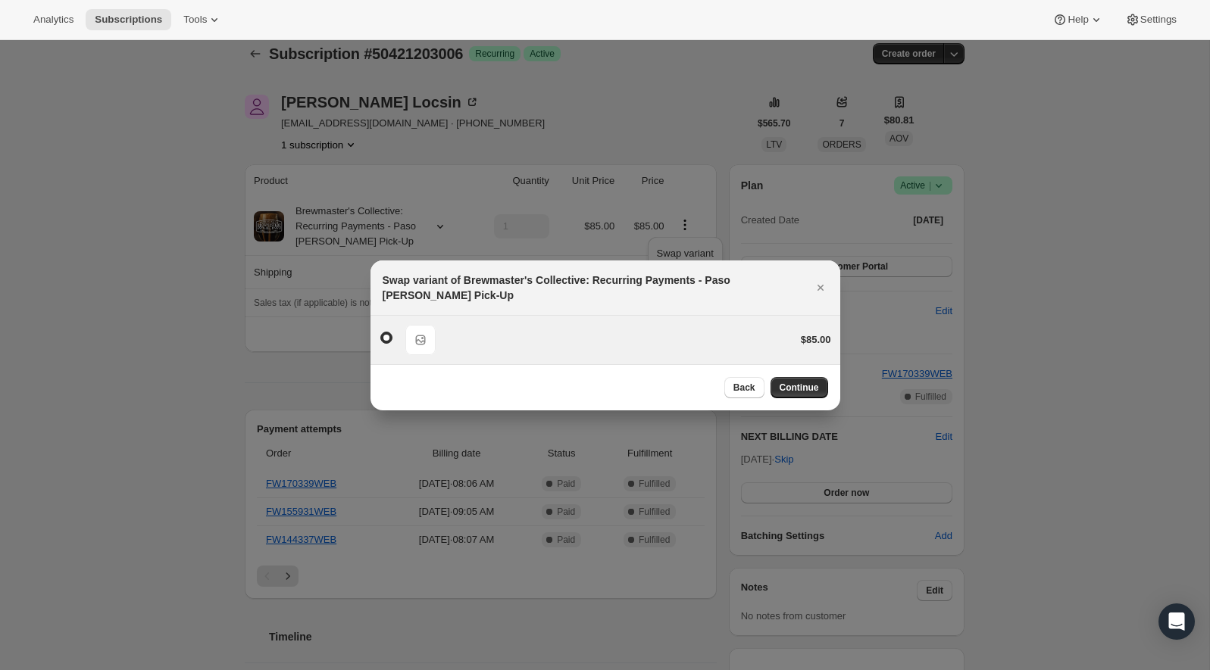
click at [693, 349] on div "Default Title $85.00" at bounding box center [605, 340] width 451 height 30
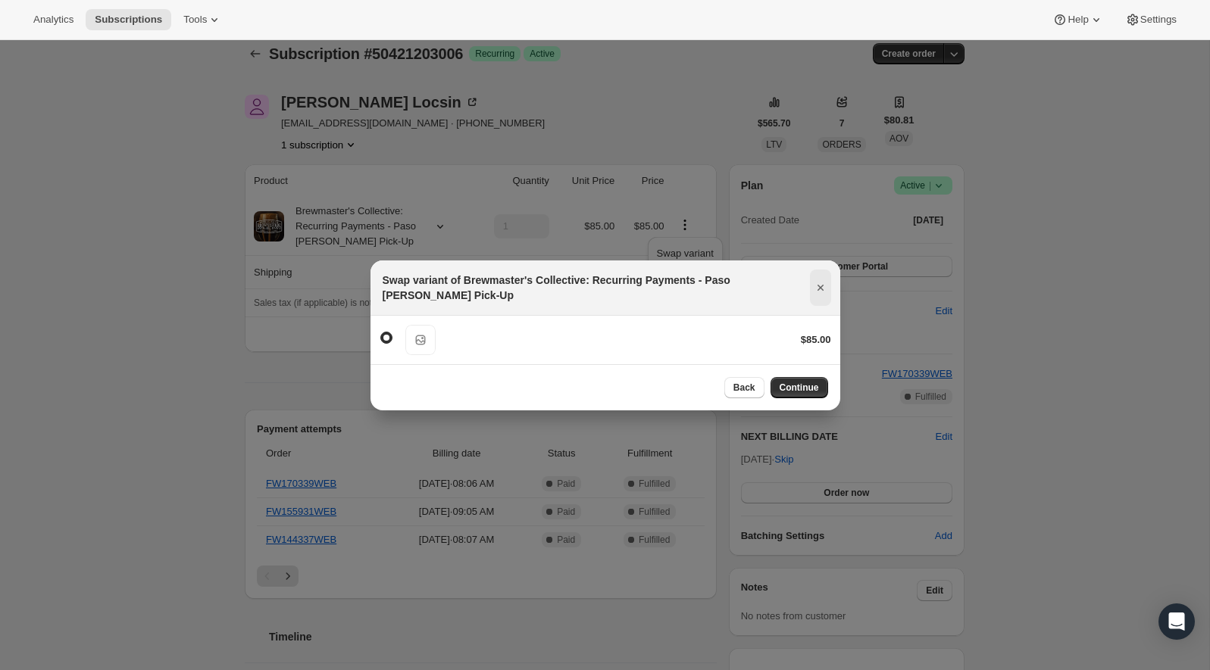
click at [821, 290] on icon "Close" at bounding box center [820, 287] width 15 height 15
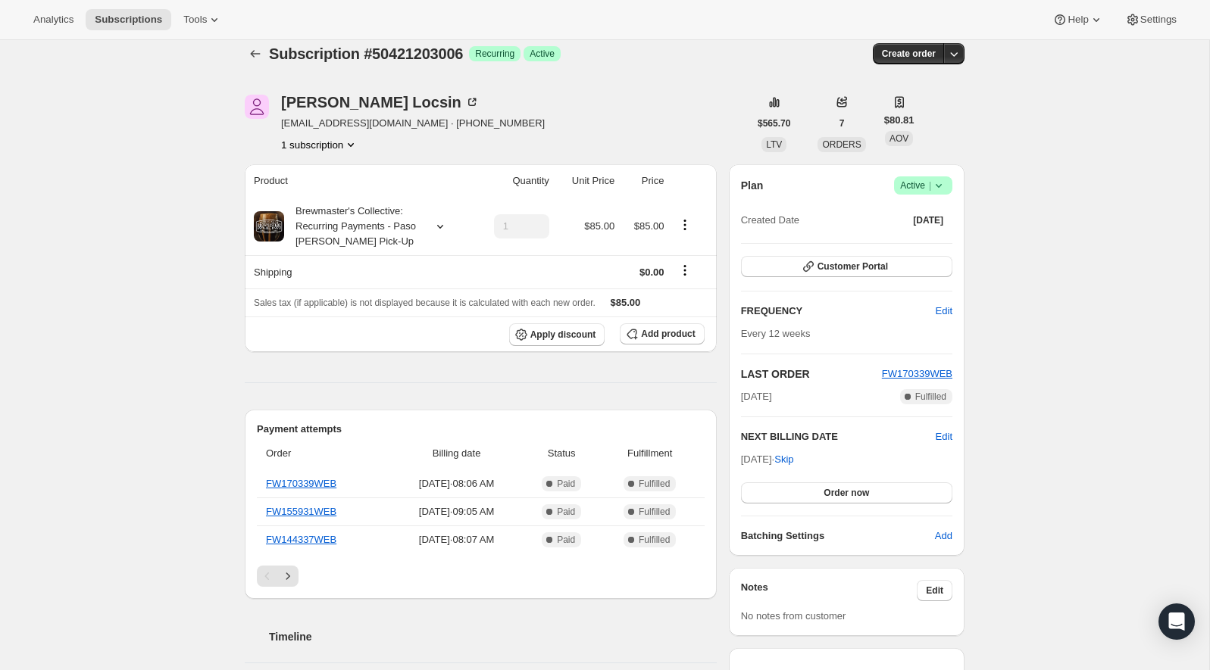
click at [995, 259] on div "Subscription #50421203006. This page is ready Subscription #50421203006 Success…" at bounding box center [604, 655] width 1209 height 1261
click at [317, 102] on div "[PERSON_NAME]" at bounding box center [380, 102] width 198 height 15
